Goal: Browse casually

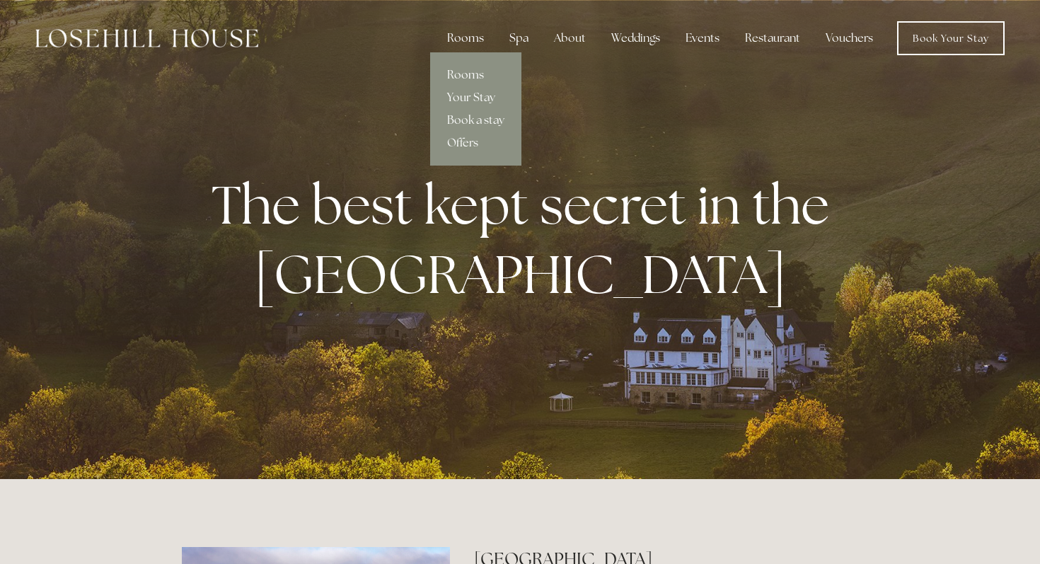
click at [471, 47] on div "Rooms" at bounding box center [465, 38] width 59 height 28
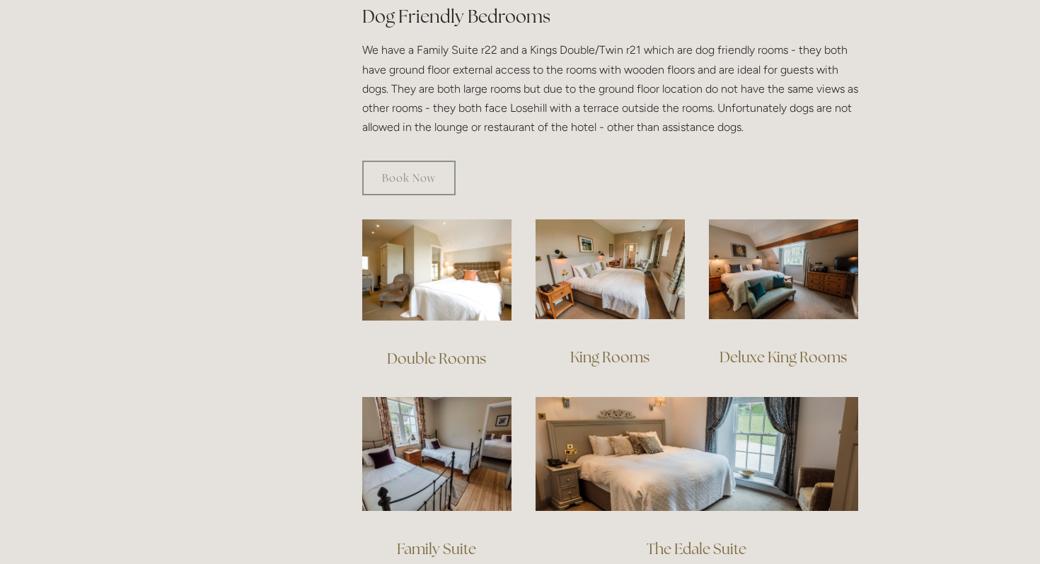
scroll to position [849, 0]
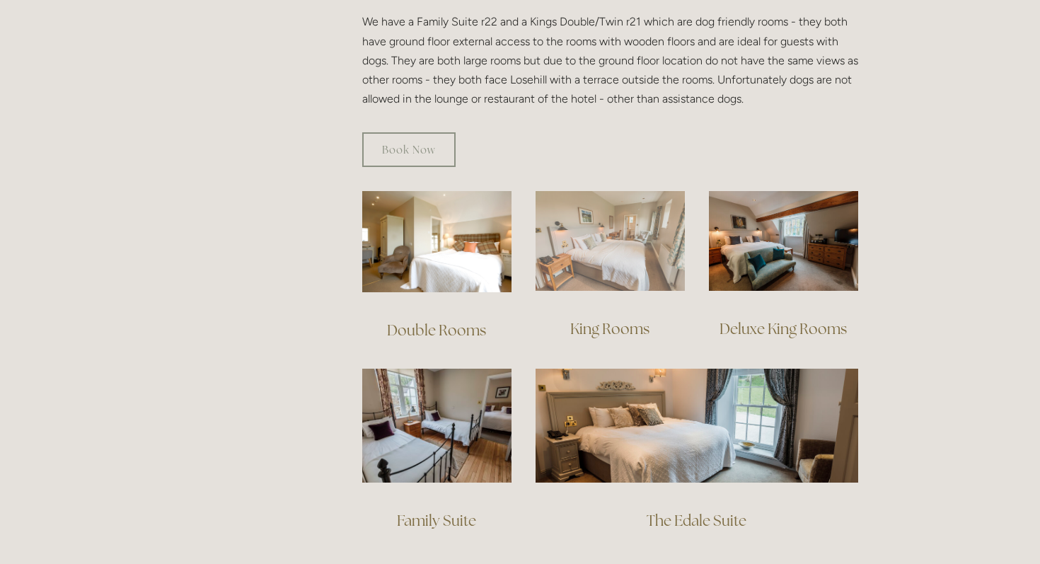
click at [647, 216] on img at bounding box center [610, 241] width 149 height 100
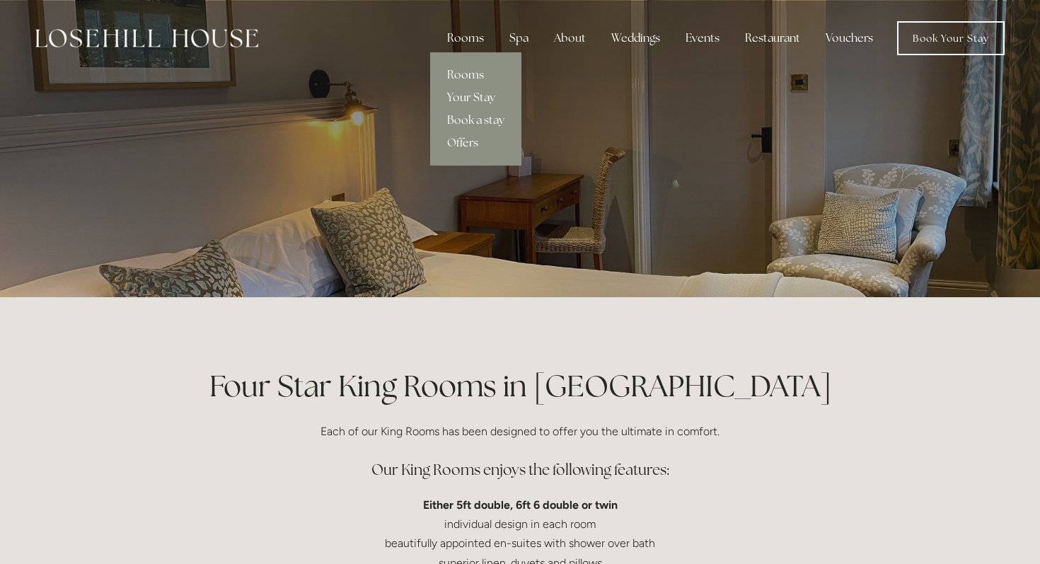
click at [473, 100] on link "Your Stay" at bounding box center [475, 97] width 91 height 23
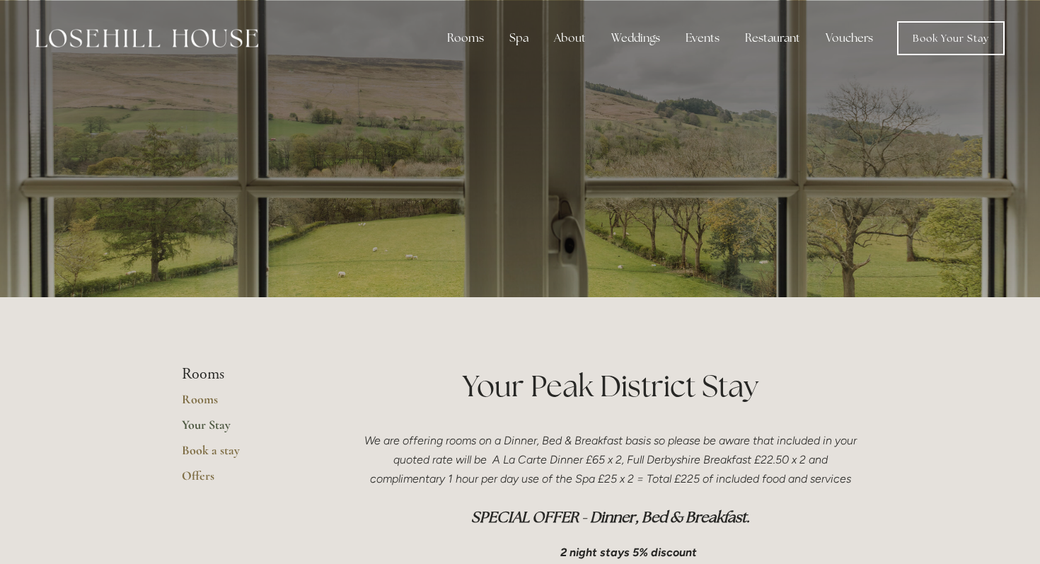
click at [565, 164] on p at bounding box center [519, 148] width 631 height 57
click at [198, 480] on link "Offers" at bounding box center [249, 480] width 135 height 25
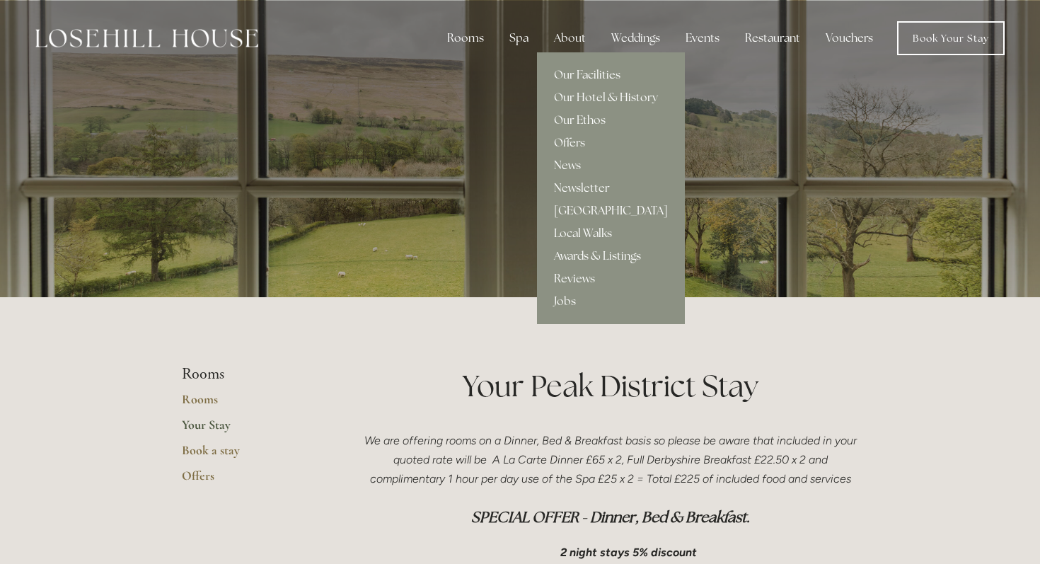
click at [584, 209] on link "[GEOGRAPHIC_DATA]" at bounding box center [611, 211] width 148 height 23
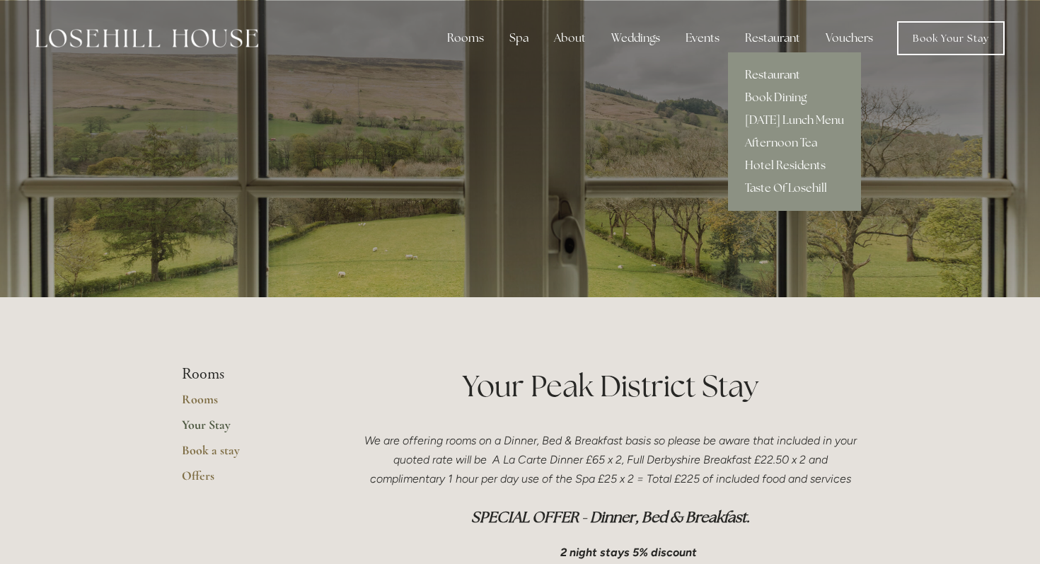
click at [761, 74] on link "Restaurant" at bounding box center [794, 75] width 133 height 23
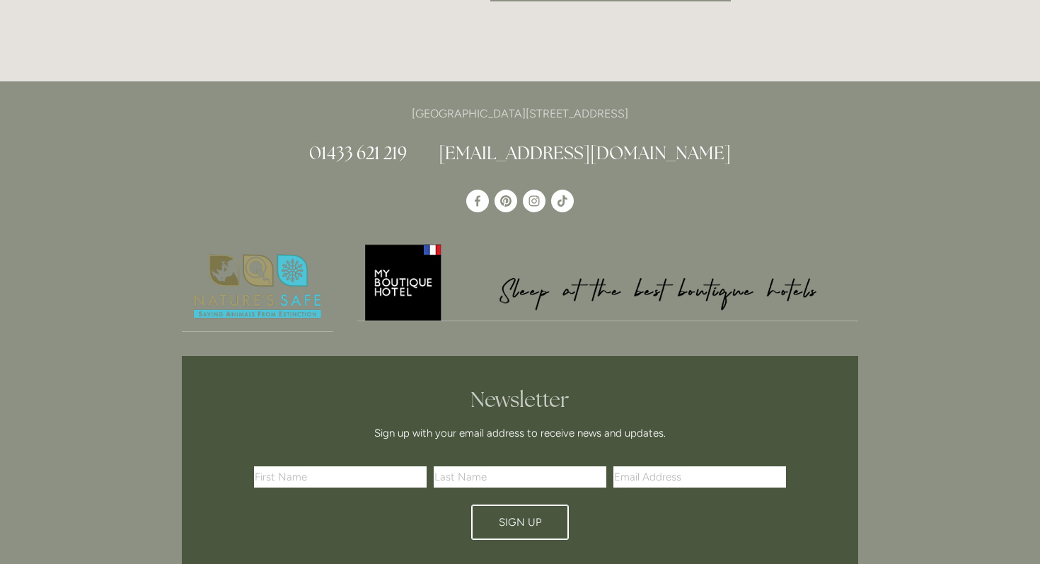
scroll to position [3085, 0]
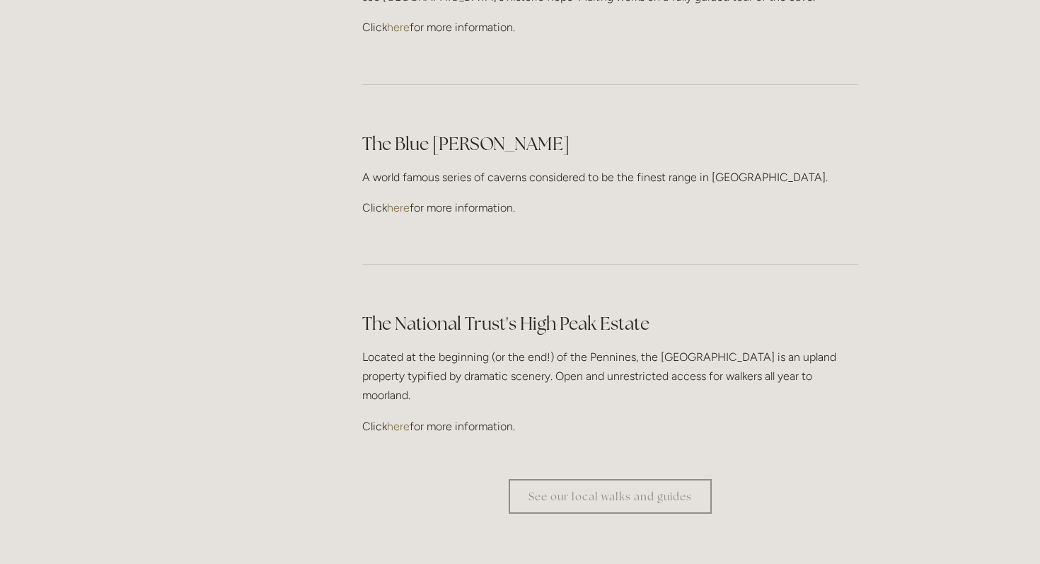
scroll to position [4076, 0]
